Goal: Task Accomplishment & Management: Complete application form

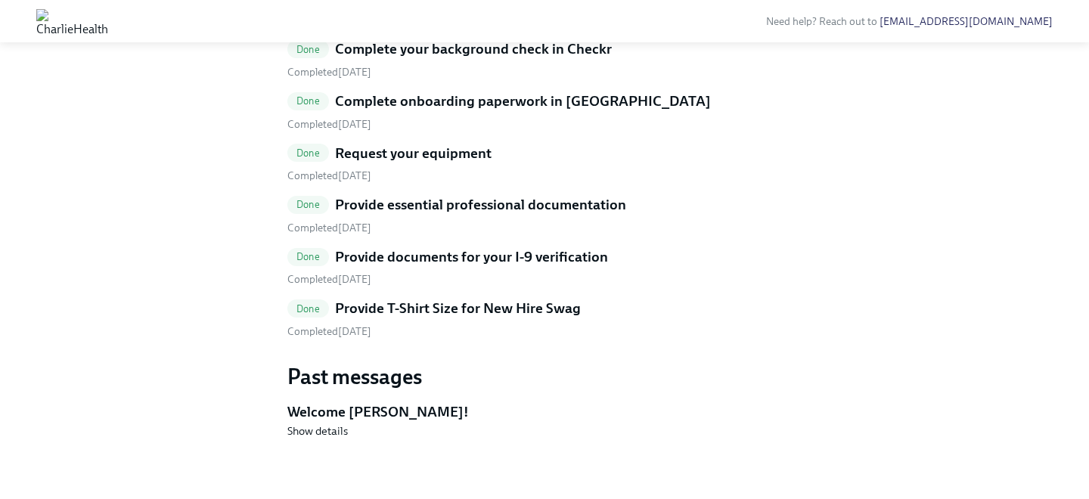
scroll to position [860, 0]
click at [430, 318] on h5 "Provide T-Shirt Size for New Hire Swag" at bounding box center [458, 309] width 246 height 20
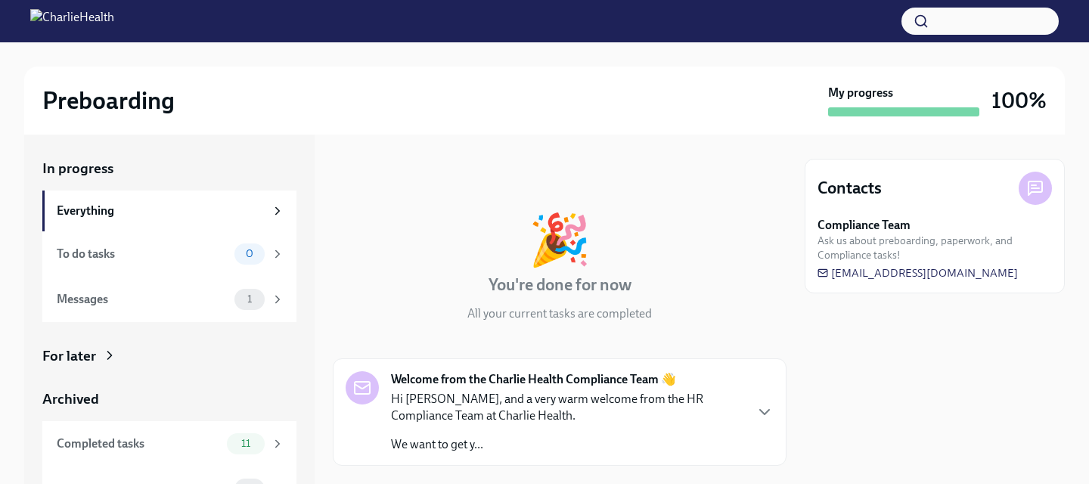
scroll to position [30, 0]
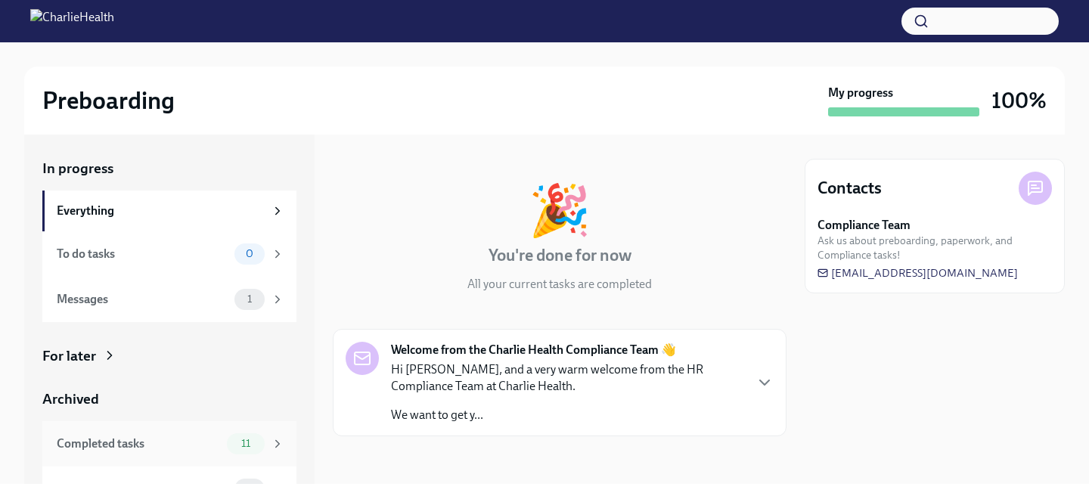
click at [262, 433] on div "11" at bounding box center [255, 443] width 57 height 21
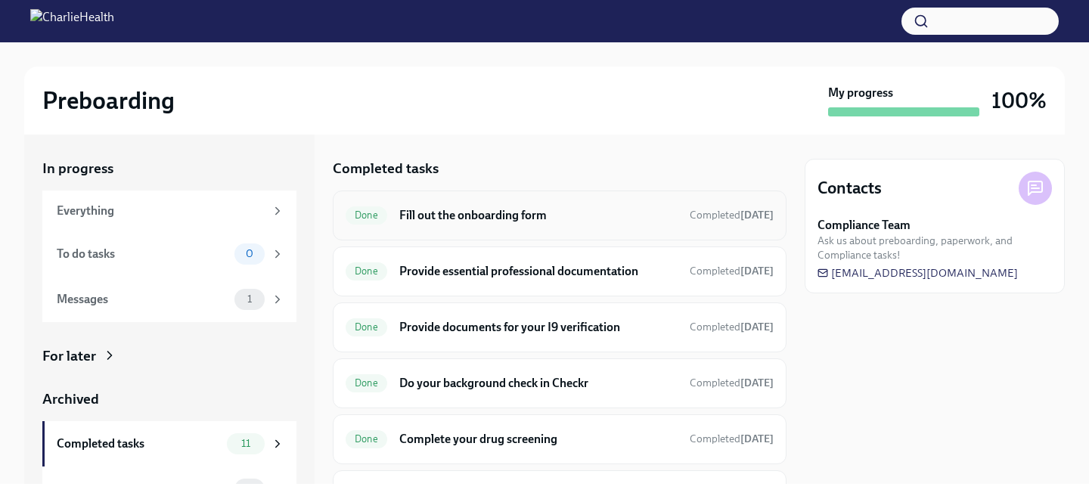
click at [477, 217] on h6 "Fill out the onboarding form" at bounding box center [538, 215] width 278 height 17
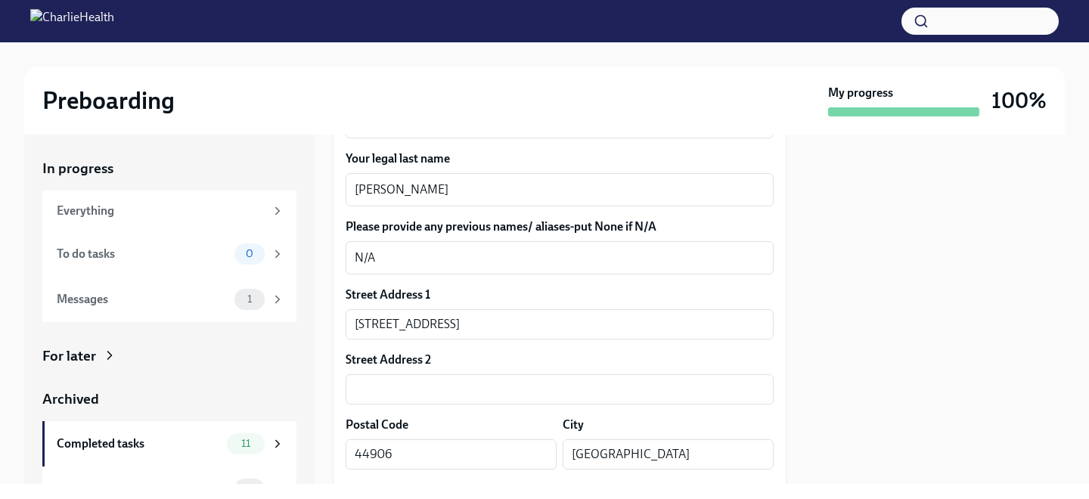
scroll to position [227, 0]
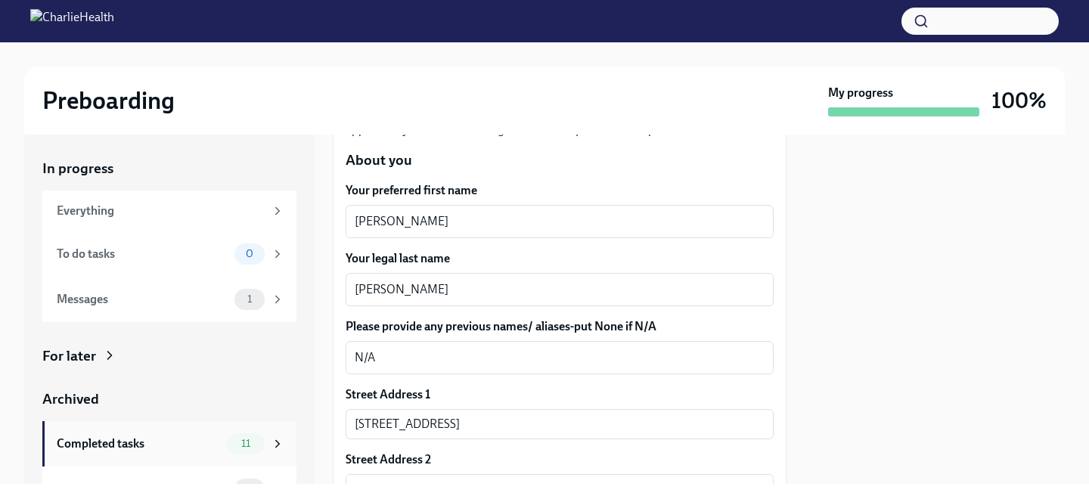
click at [259, 434] on div "11" at bounding box center [246, 443] width 38 height 21
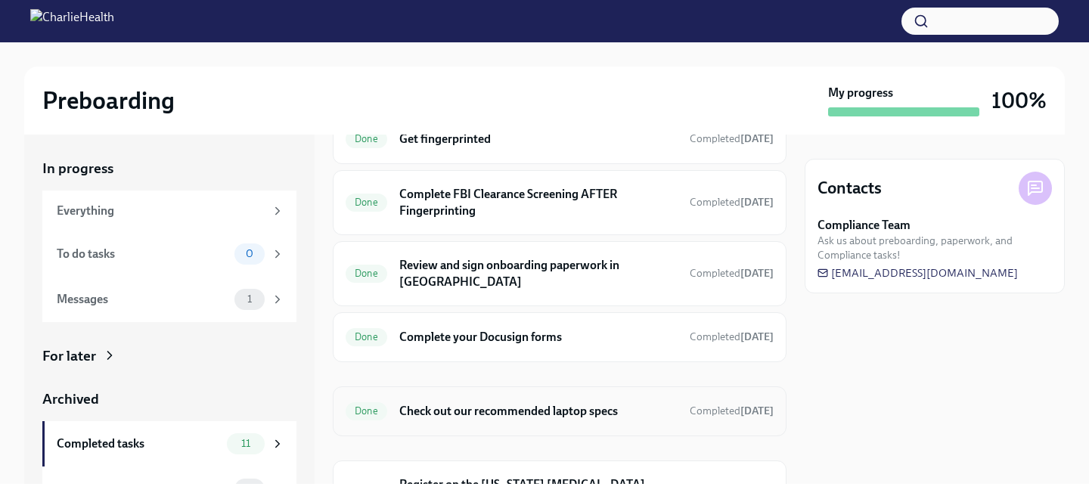
scroll to position [415, 0]
